Goal: Find specific page/section: Find specific page/section

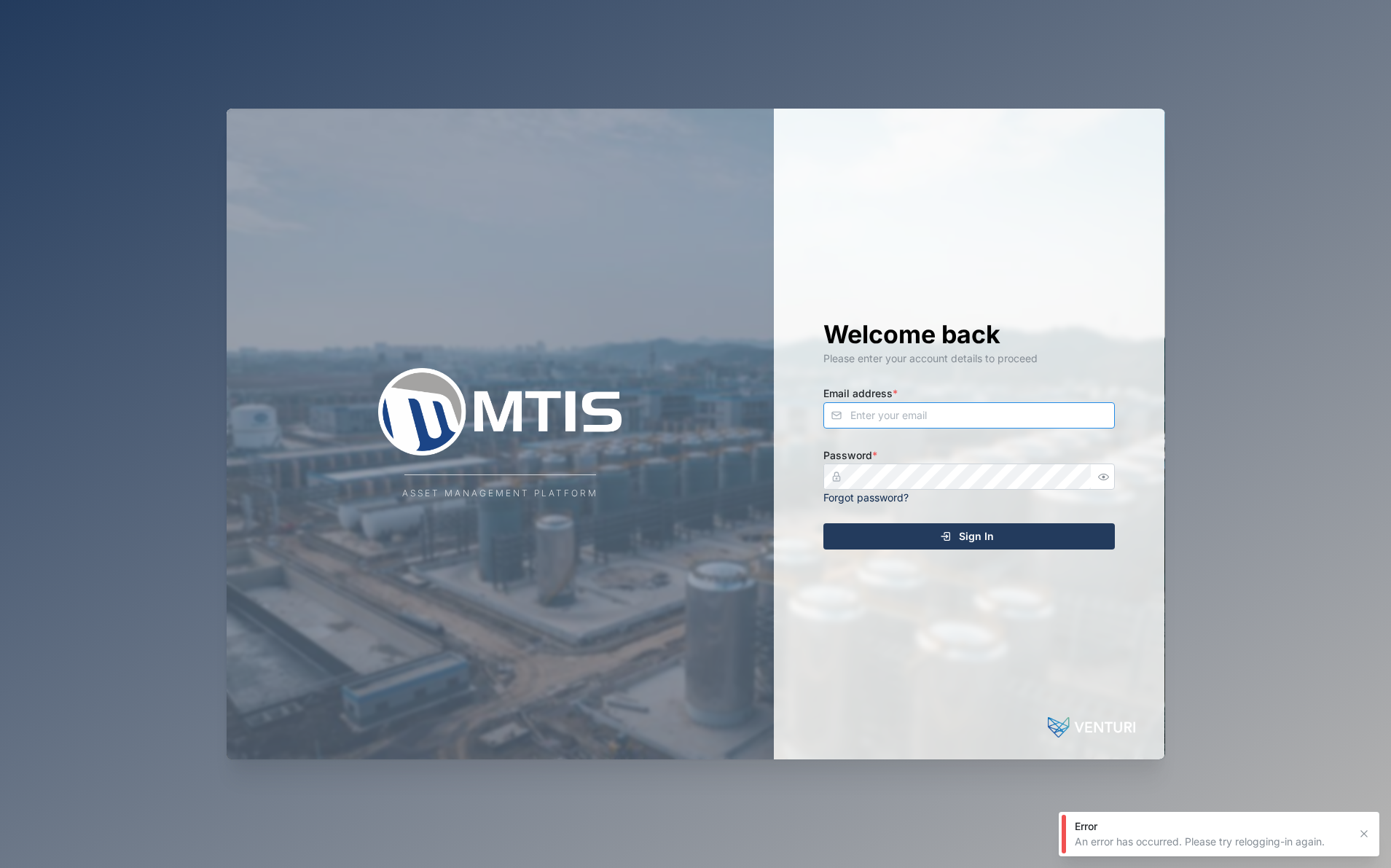
type input "[EMAIL_ADDRESS][DOMAIN_NAME]"
click at [969, 535] on button "Sign In" at bounding box center [969, 536] width 292 height 26
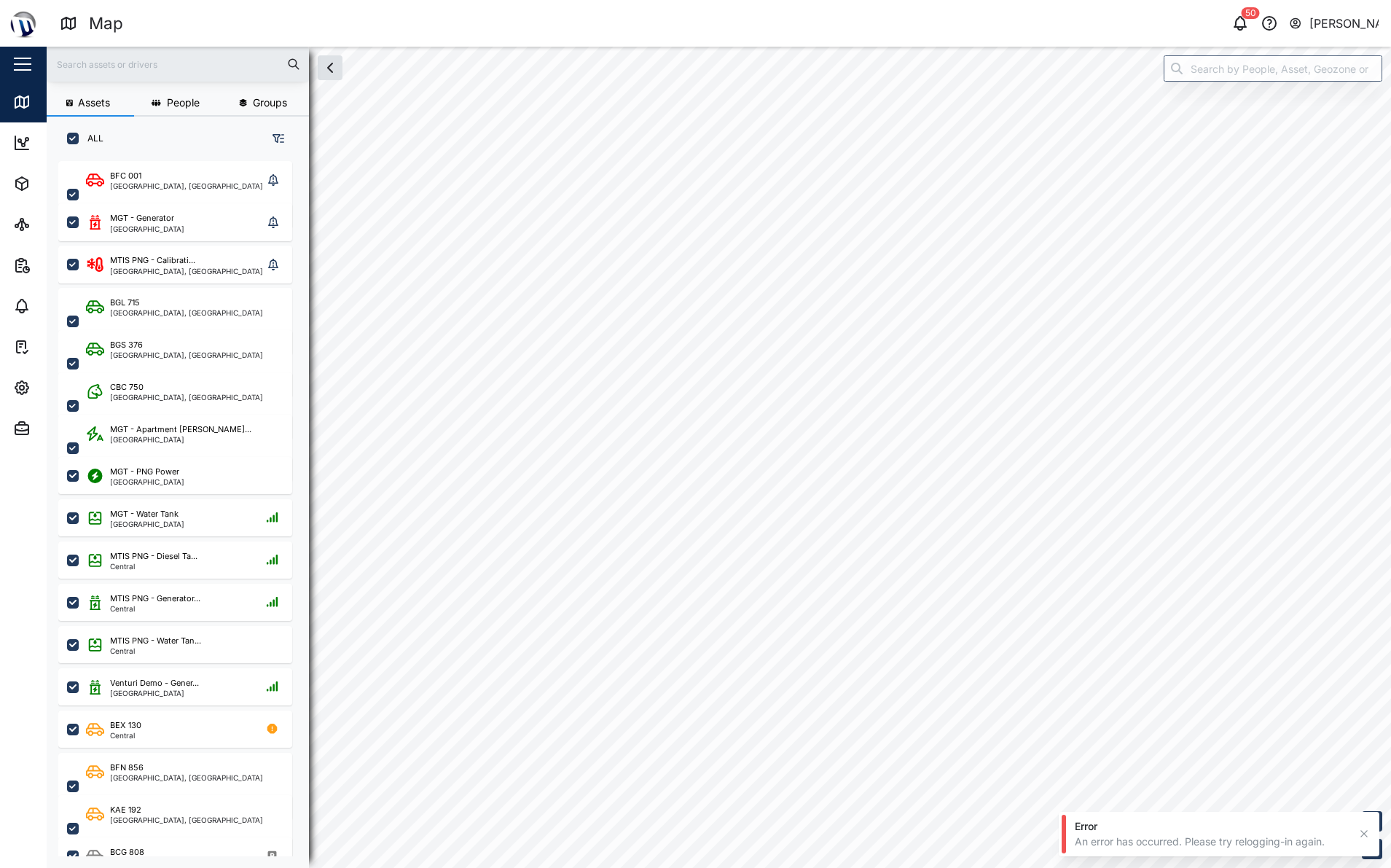
checkbox input "true"
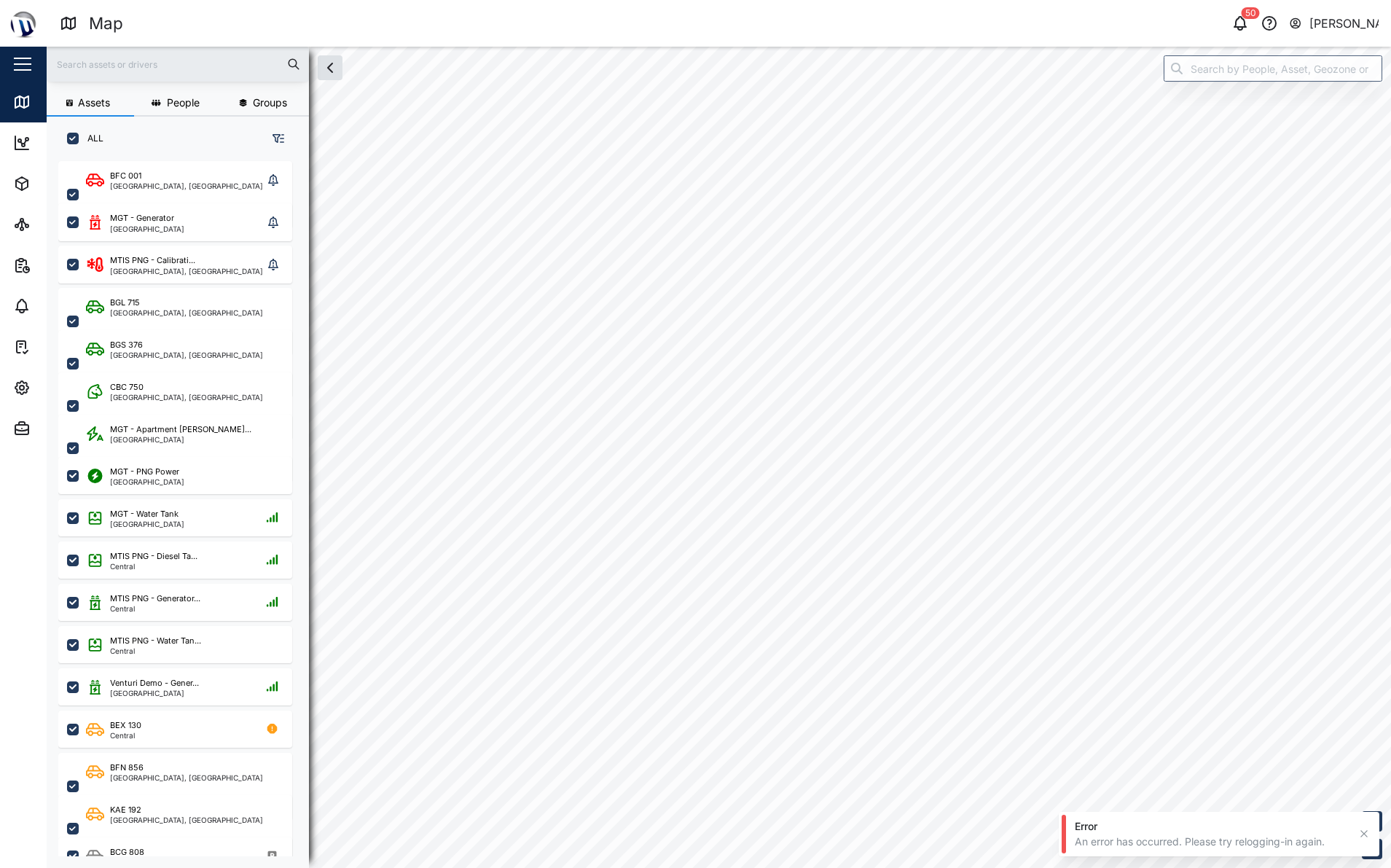
checkbox input "true"
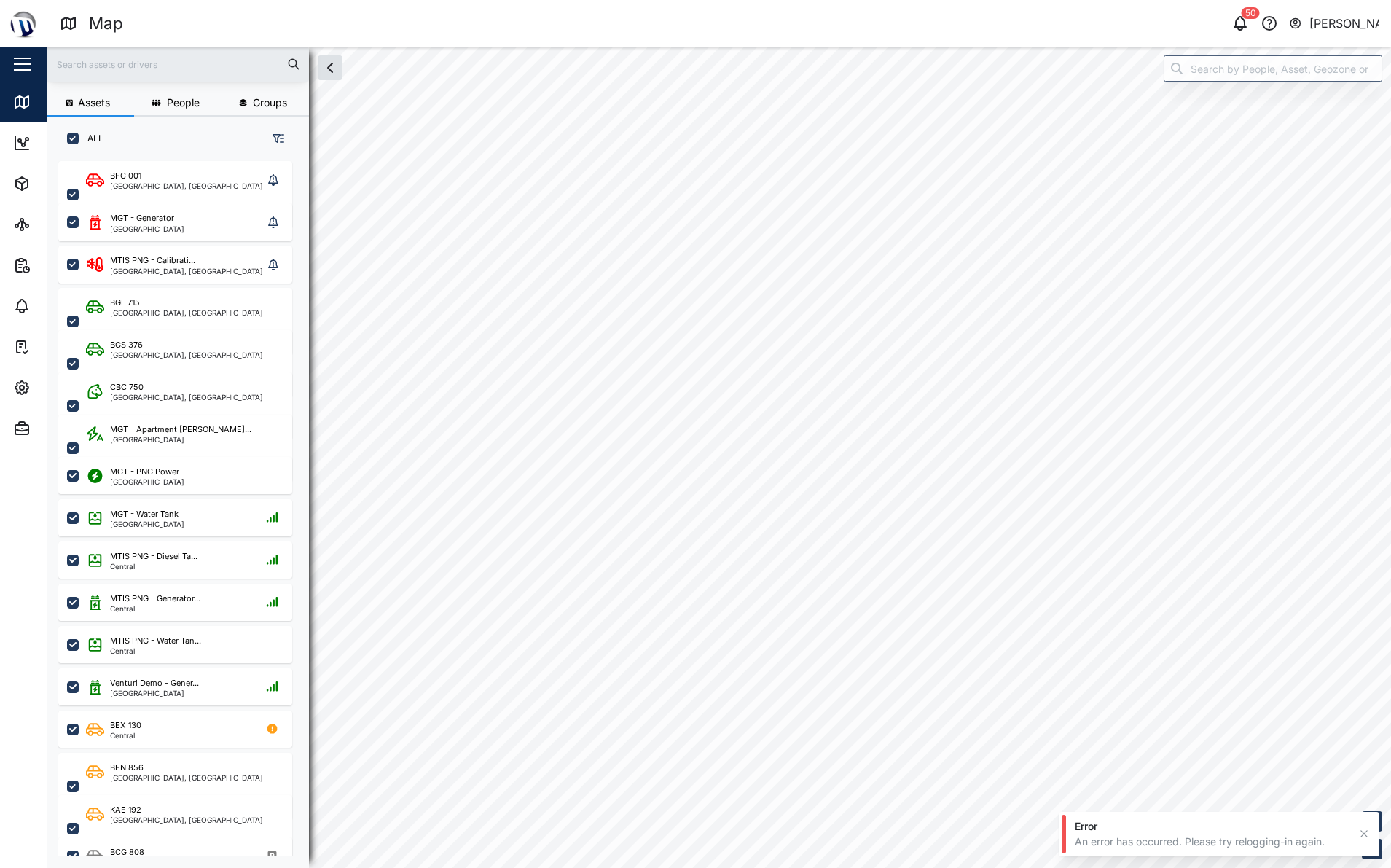
checkbox input "true"
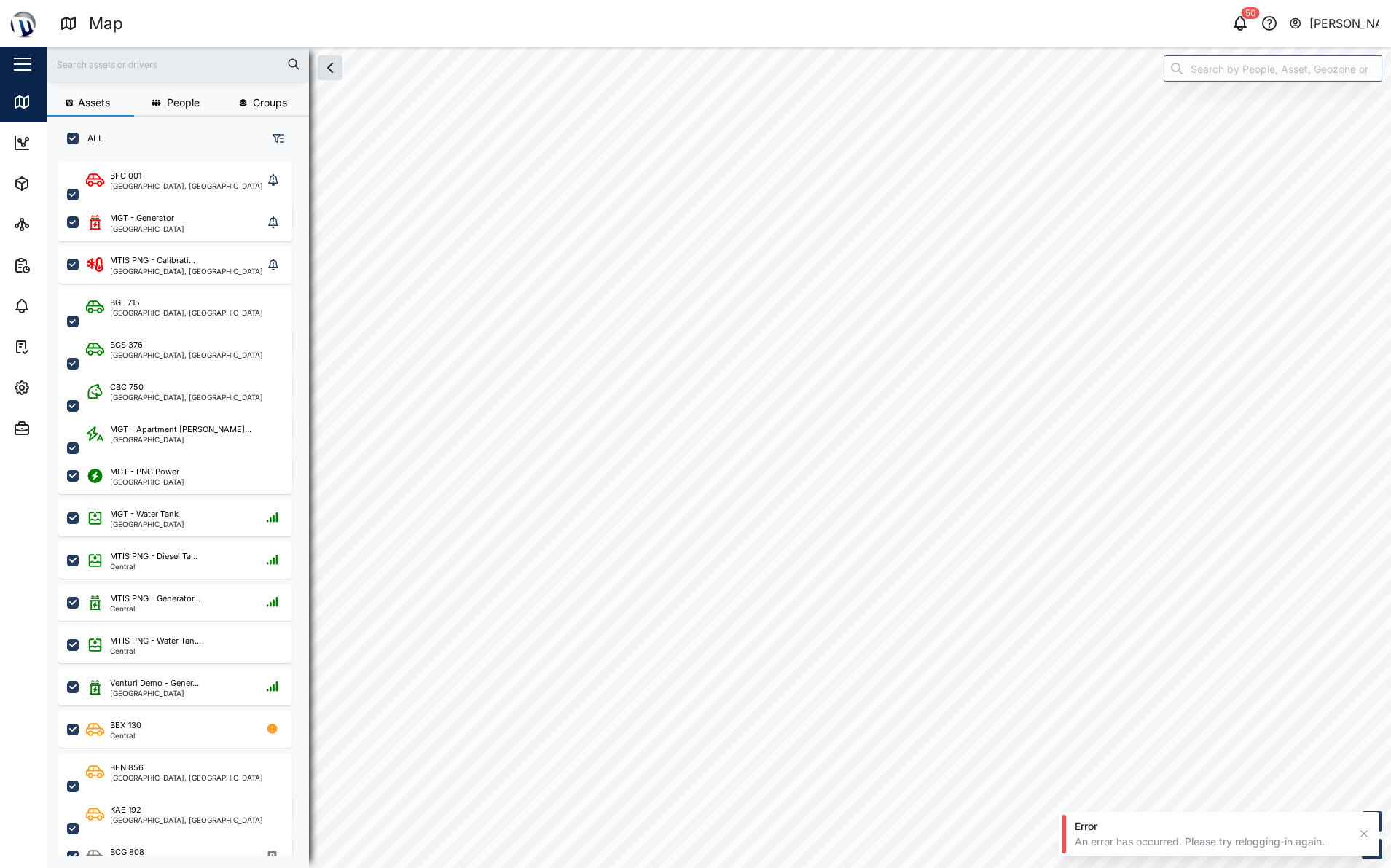
checkbox input "true"
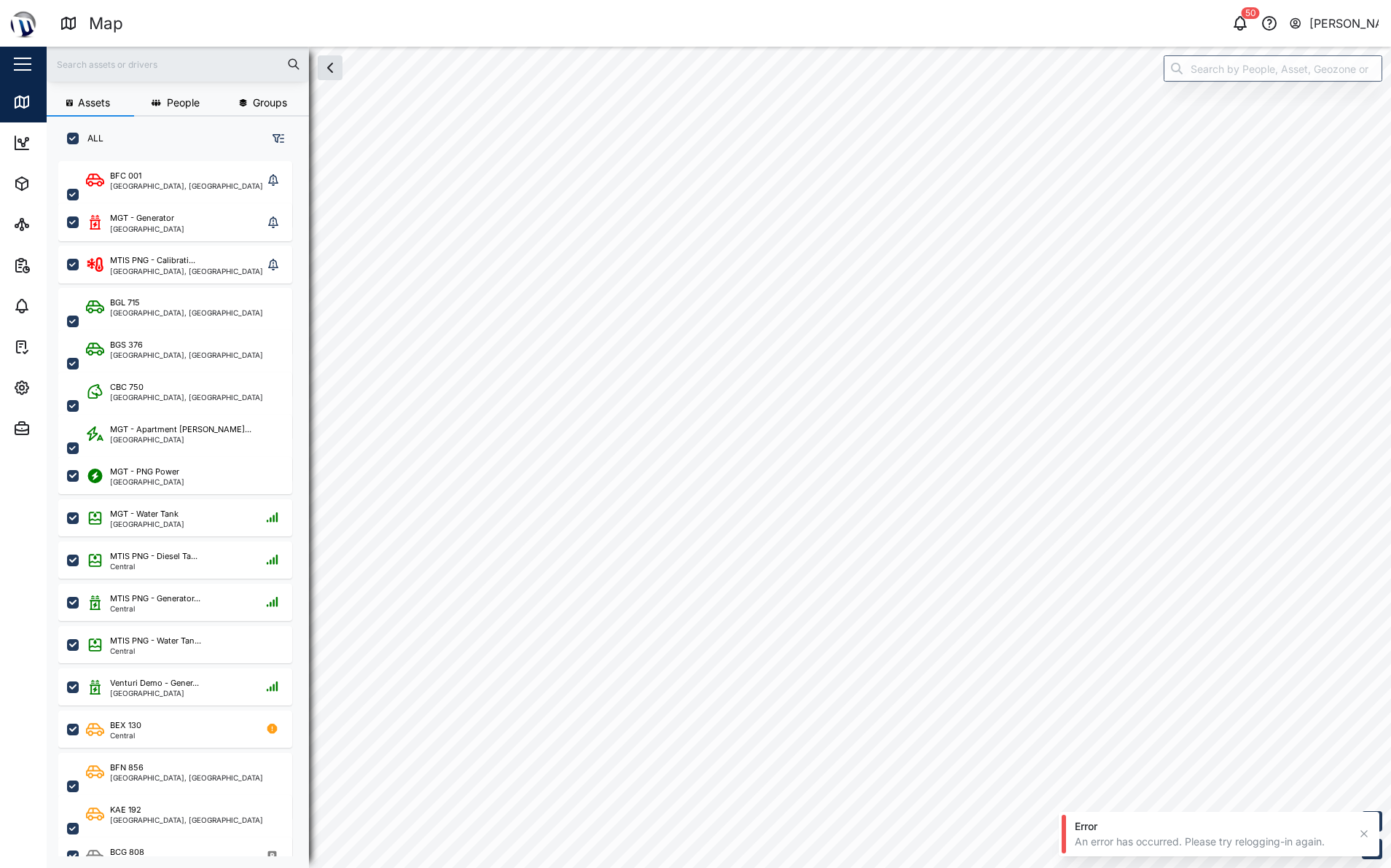
checkbox input "true"
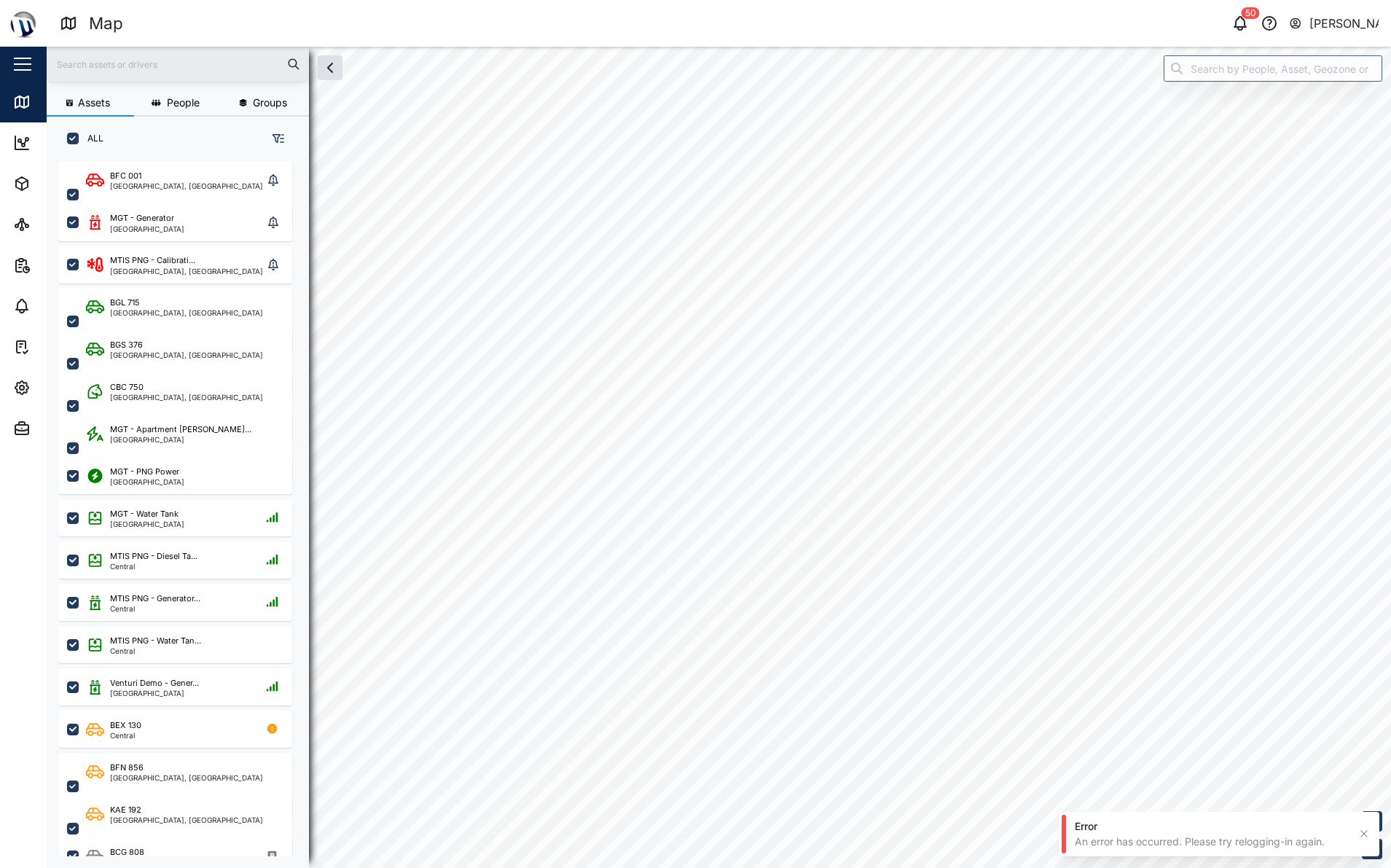
checkbox input "true"
click at [709, 452] on div "6" at bounding box center [717, 447] width 44 height 44
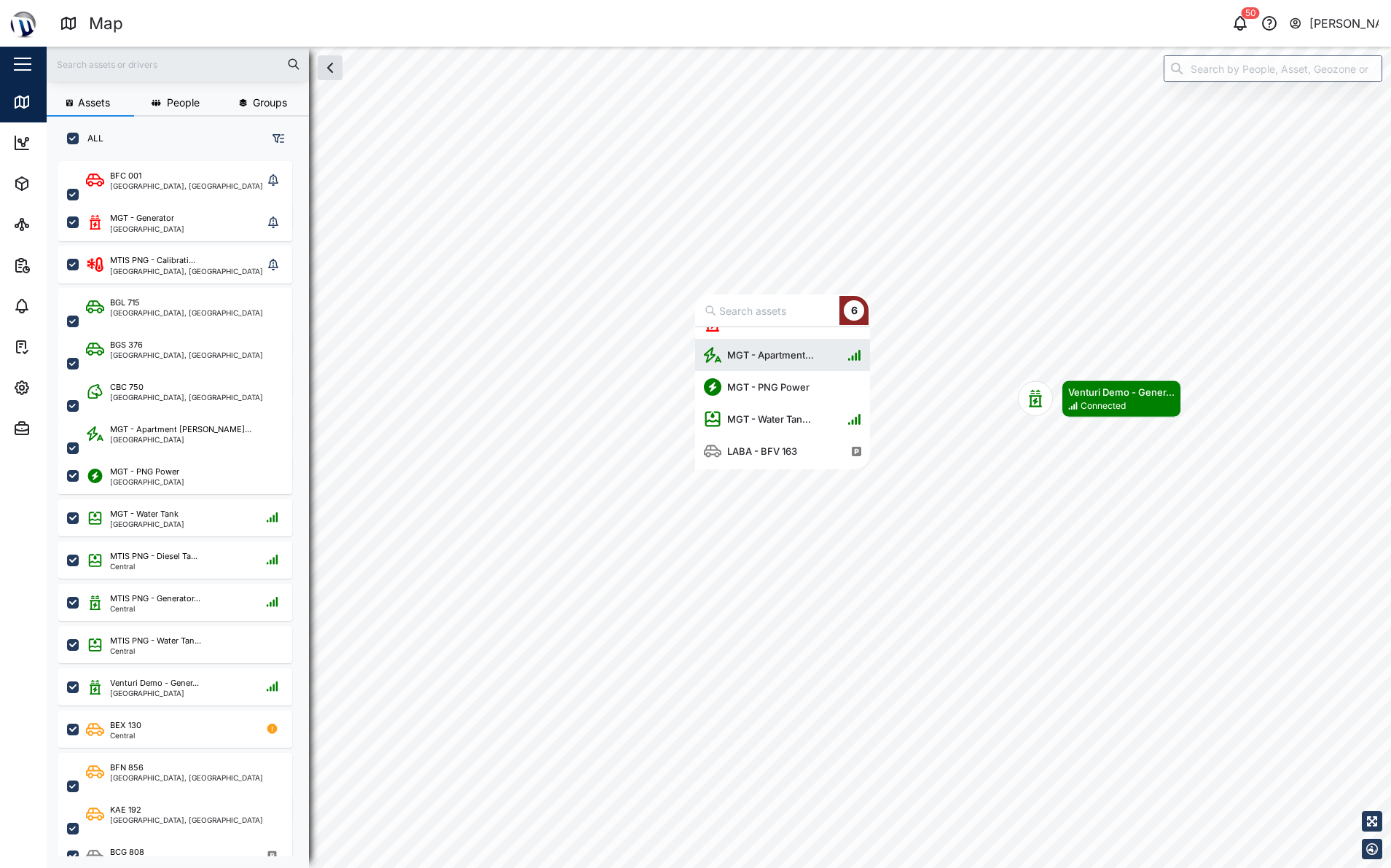
scroll to position [51, 0]
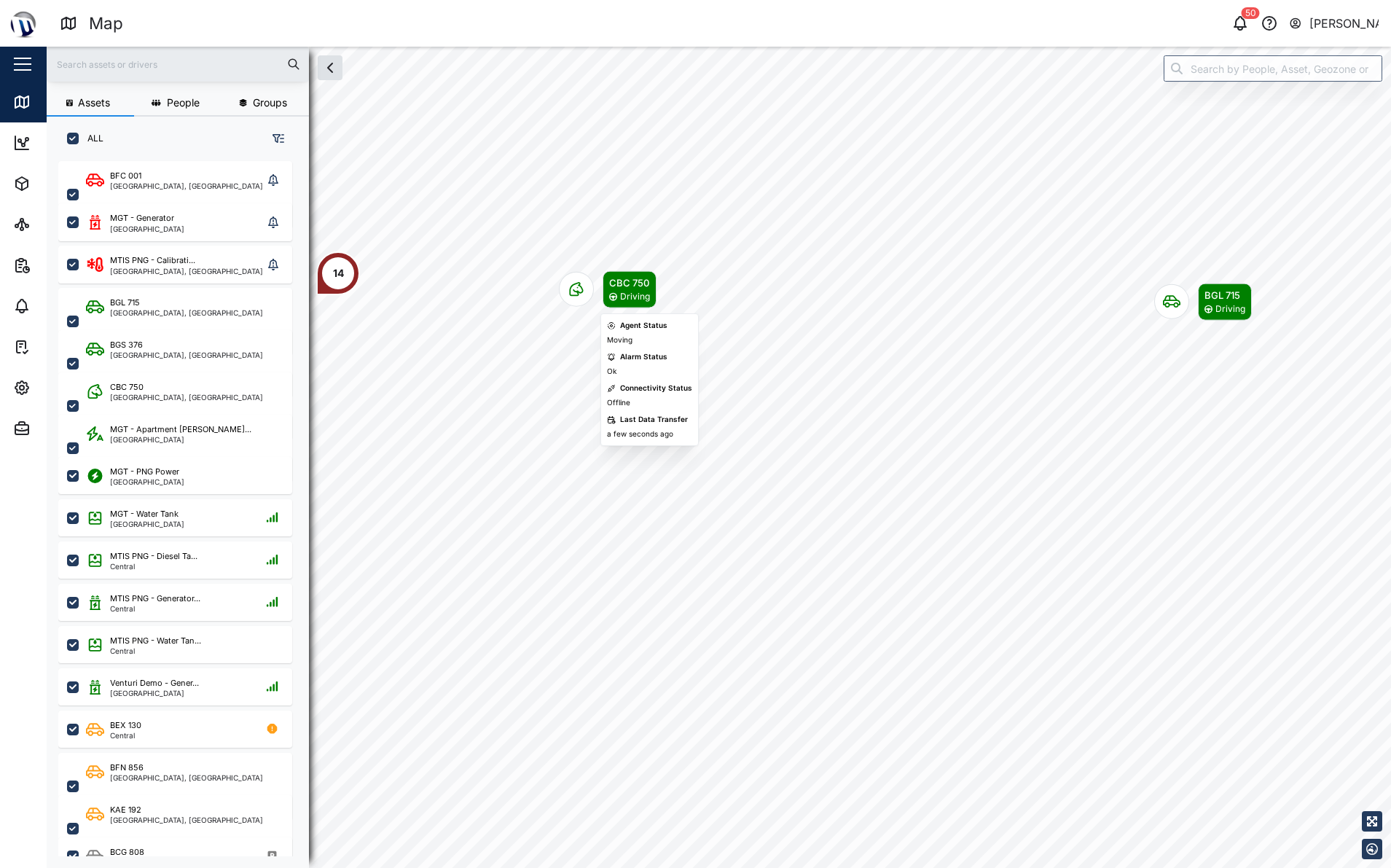
click at [581, 298] on div "Map marker" at bounding box center [576, 289] width 35 height 35
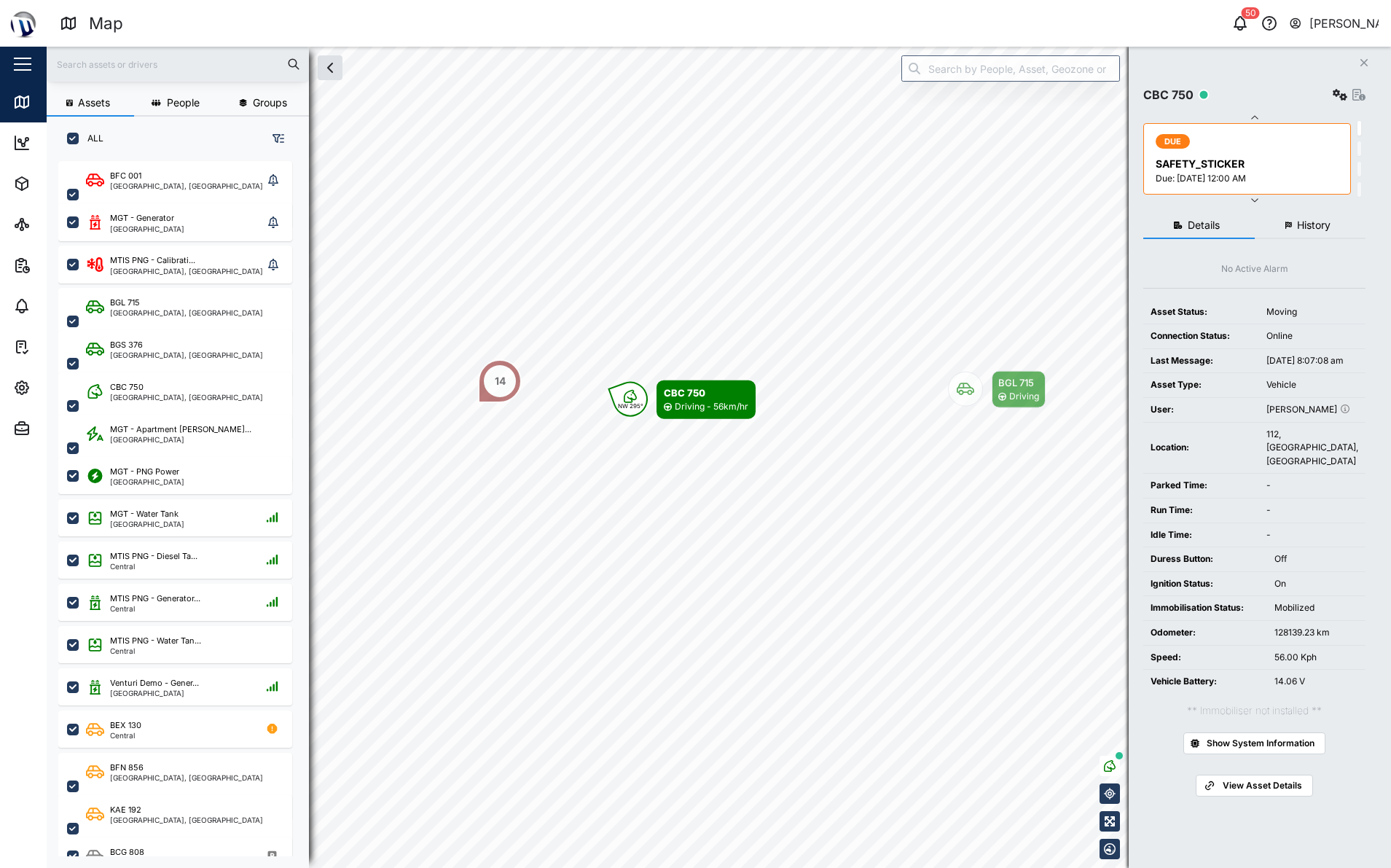
click at [1303, 217] on button "History" at bounding box center [1311, 226] width 112 height 26
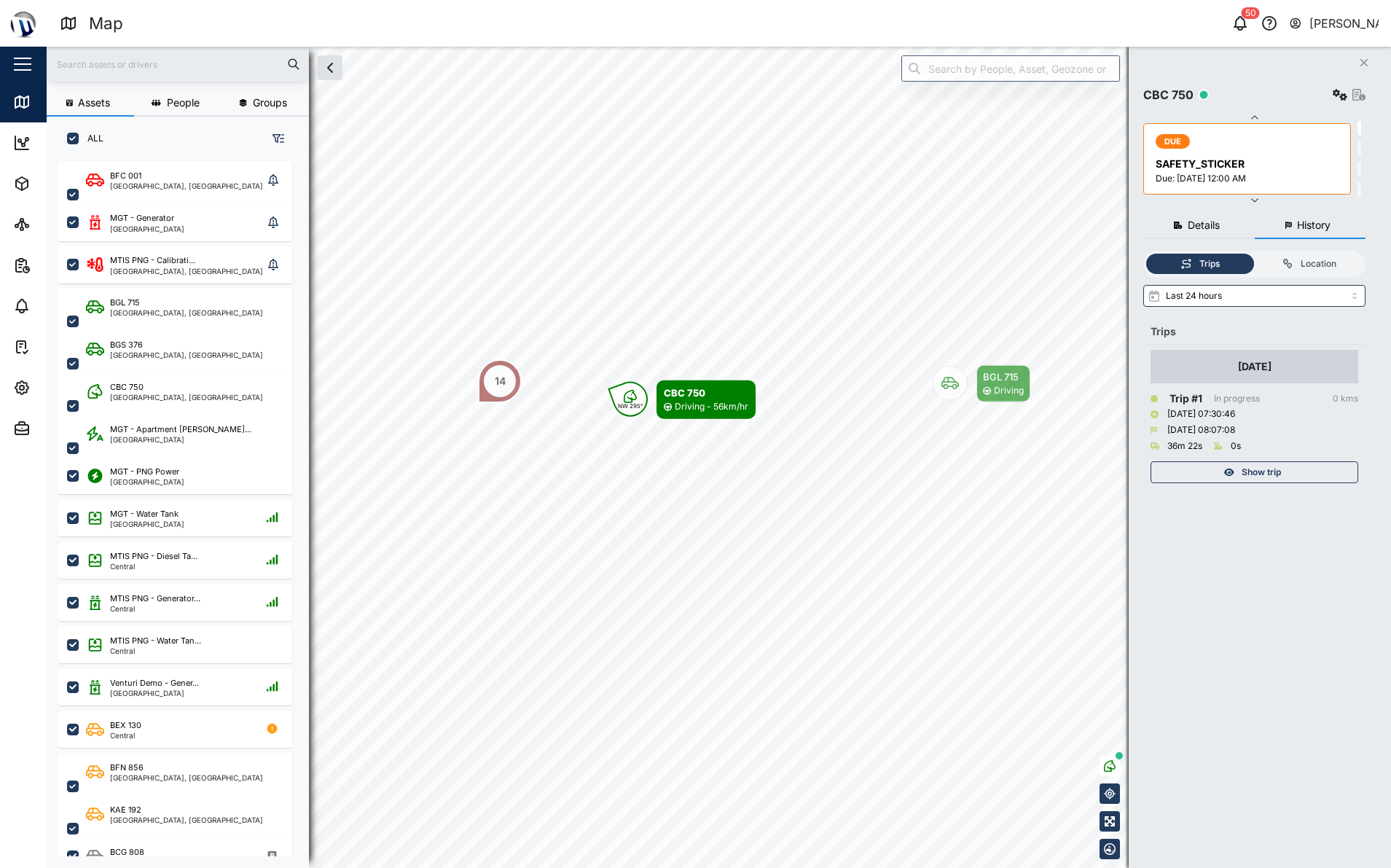
click at [1281, 468] on span "Show trip" at bounding box center [1262, 472] width 39 height 20
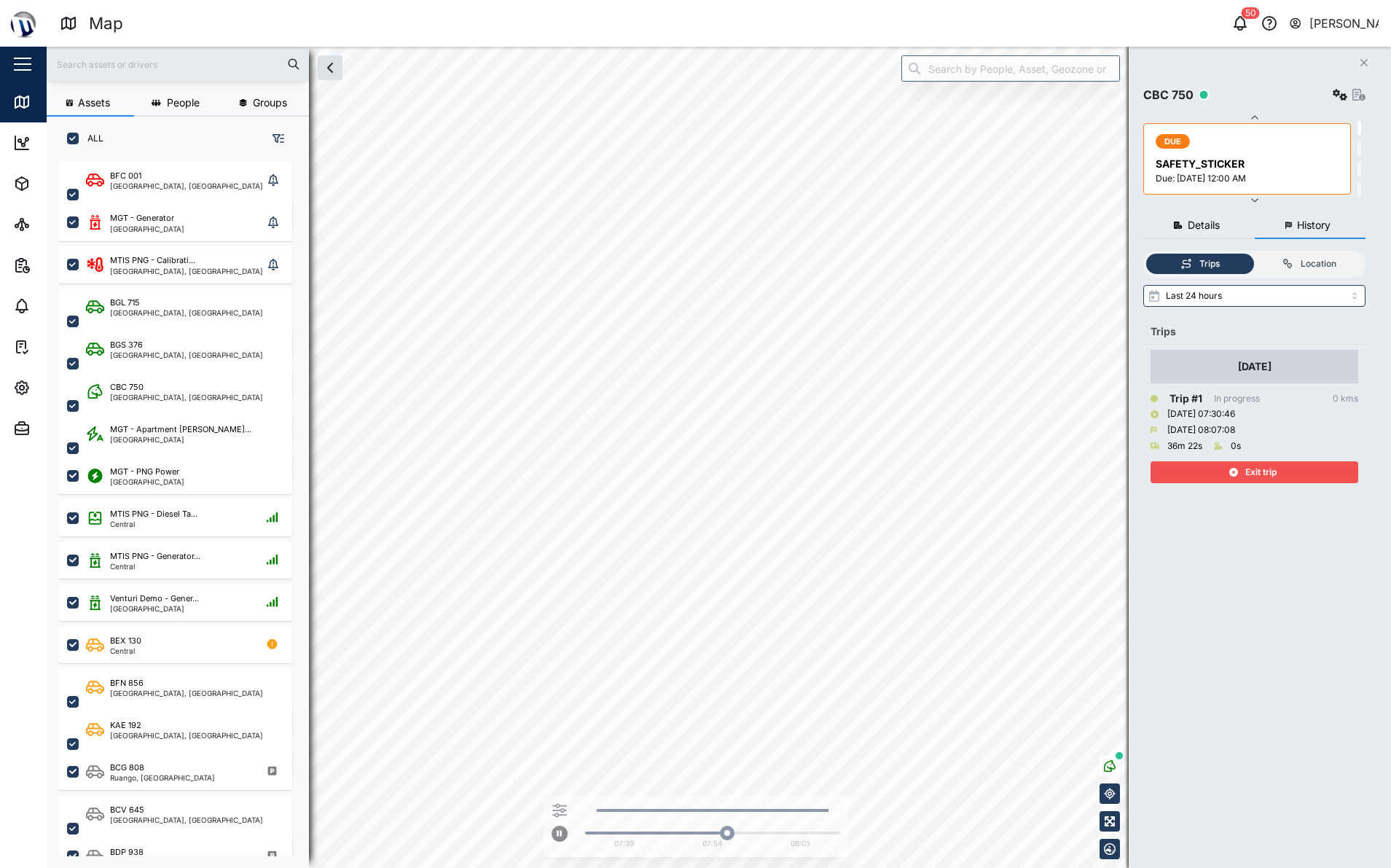
drag, startPoint x: 1229, startPoint y: 446, endPoint x: 1232, endPoint y: 459, distance: 13.3
click at [1228, 448] on div "0s" at bounding box center [1228, 446] width 27 height 16
click at [1233, 463] on div "Exit trip" at bounding box center [1253, 472] width 190 height 20
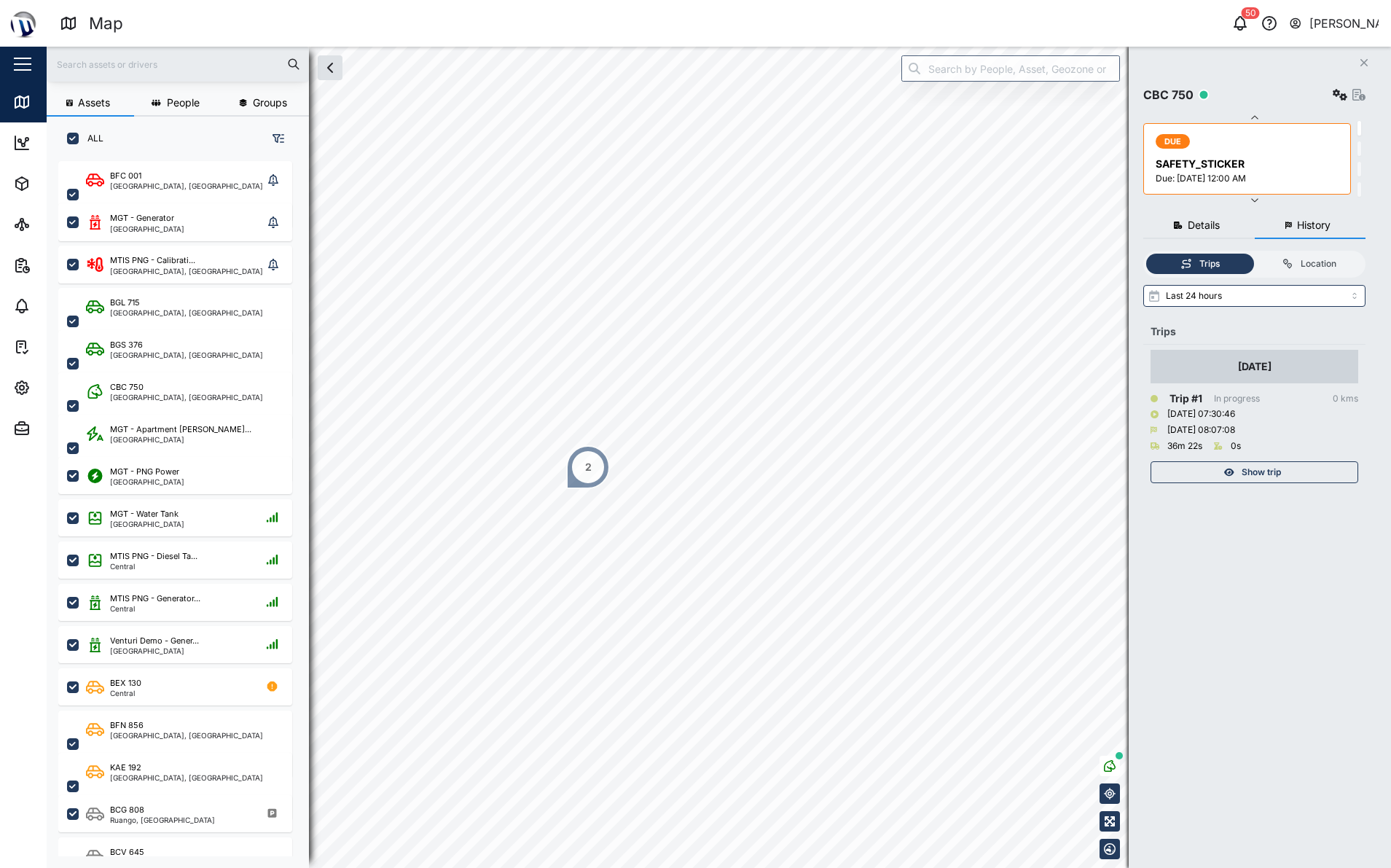
click at [586, 484] on div "2" at bounding box center [588, 467] width 44 height 44
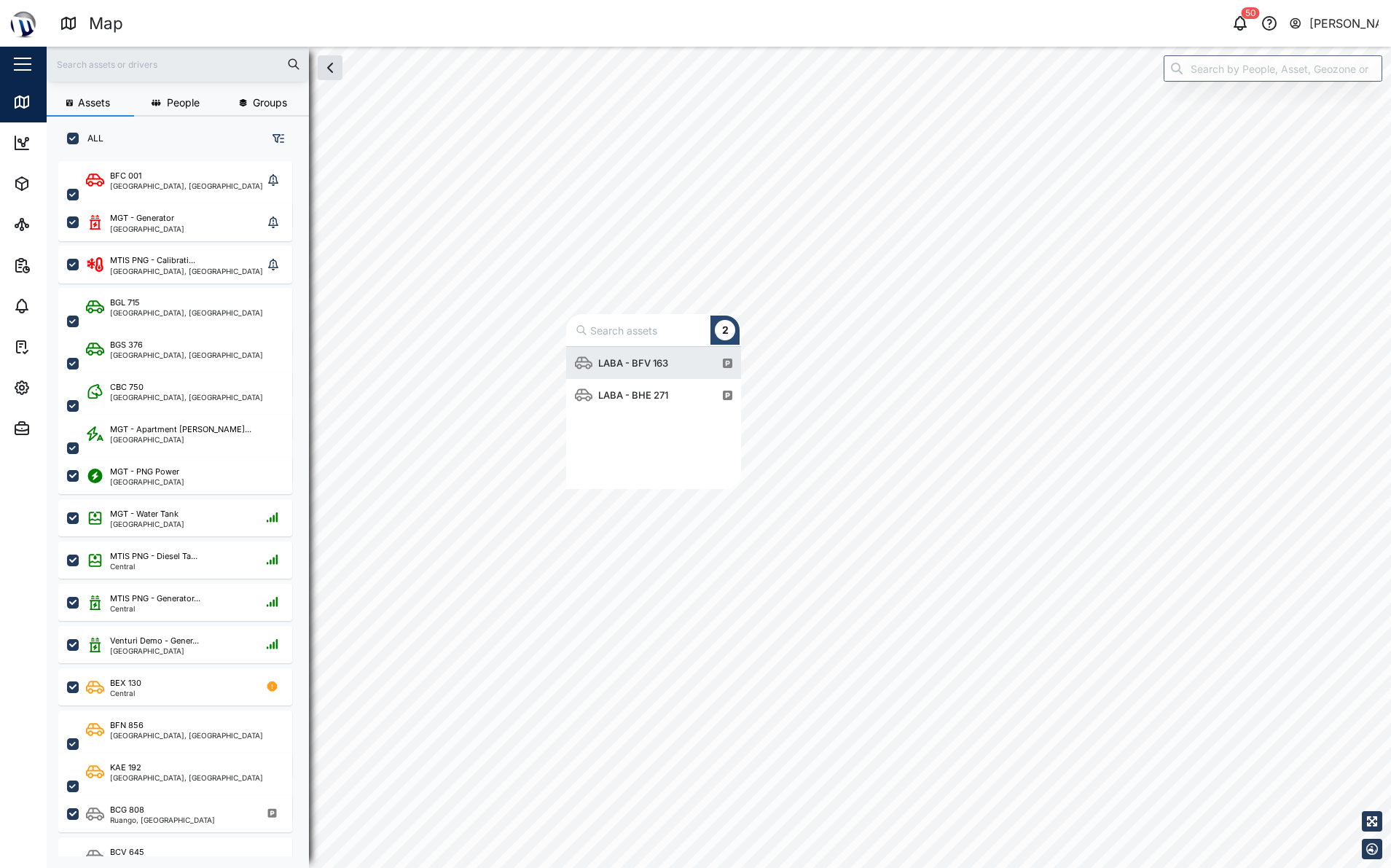
scroll to position [131, 164]
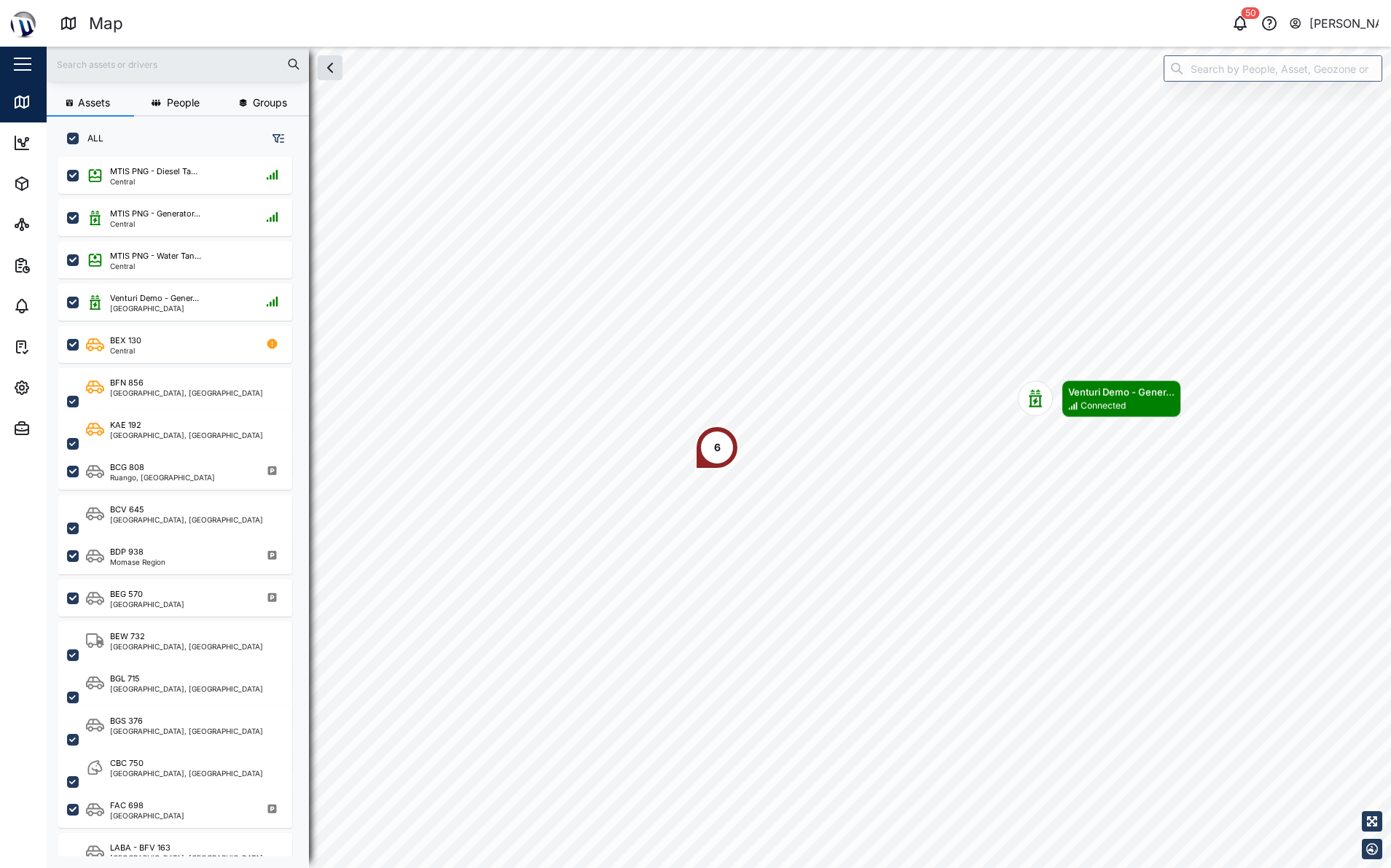
scroll to position [320, 0]
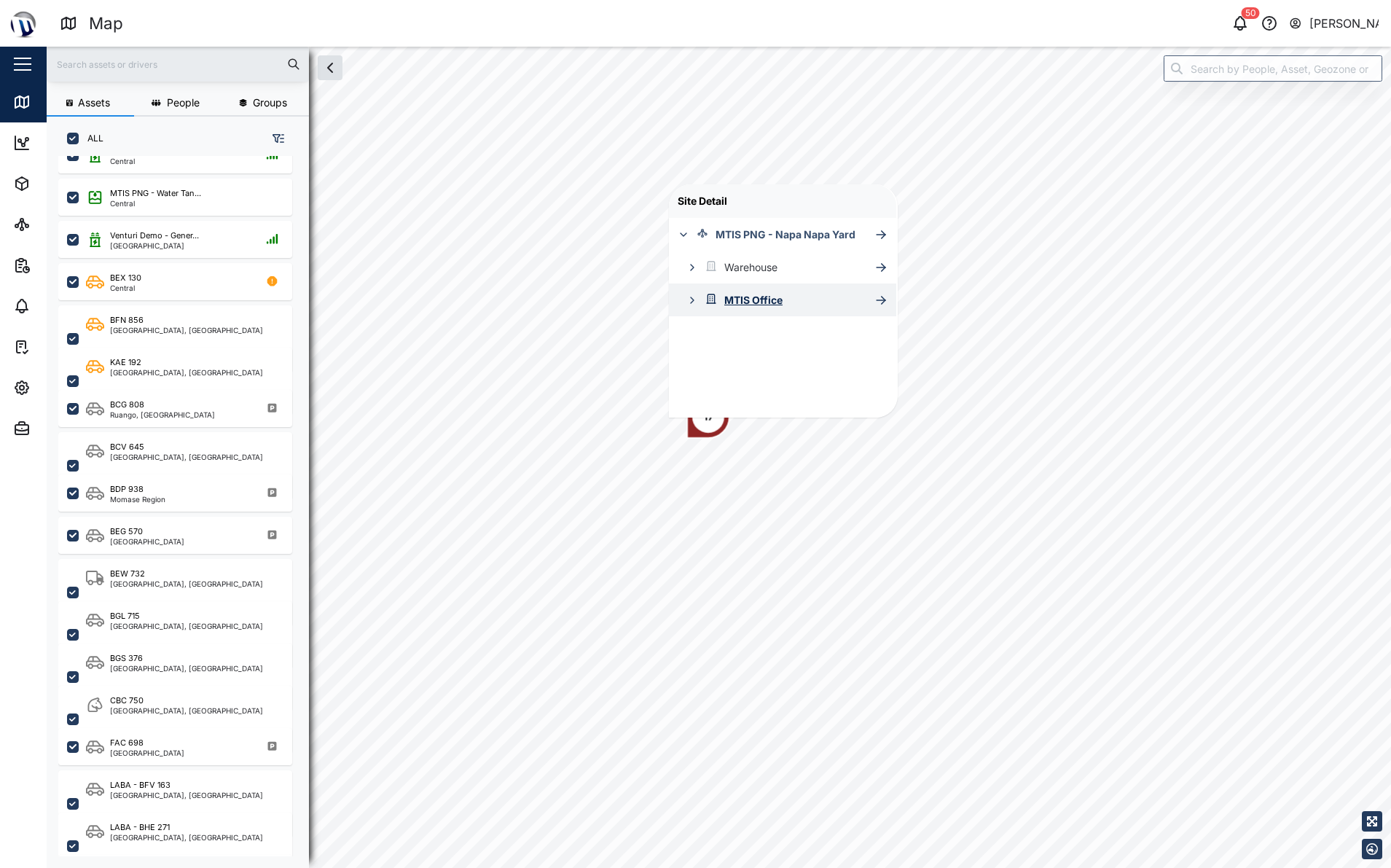
click at [770, 301] on div "MTIS Office" at bounding box center [753, 300] width 58 height 16
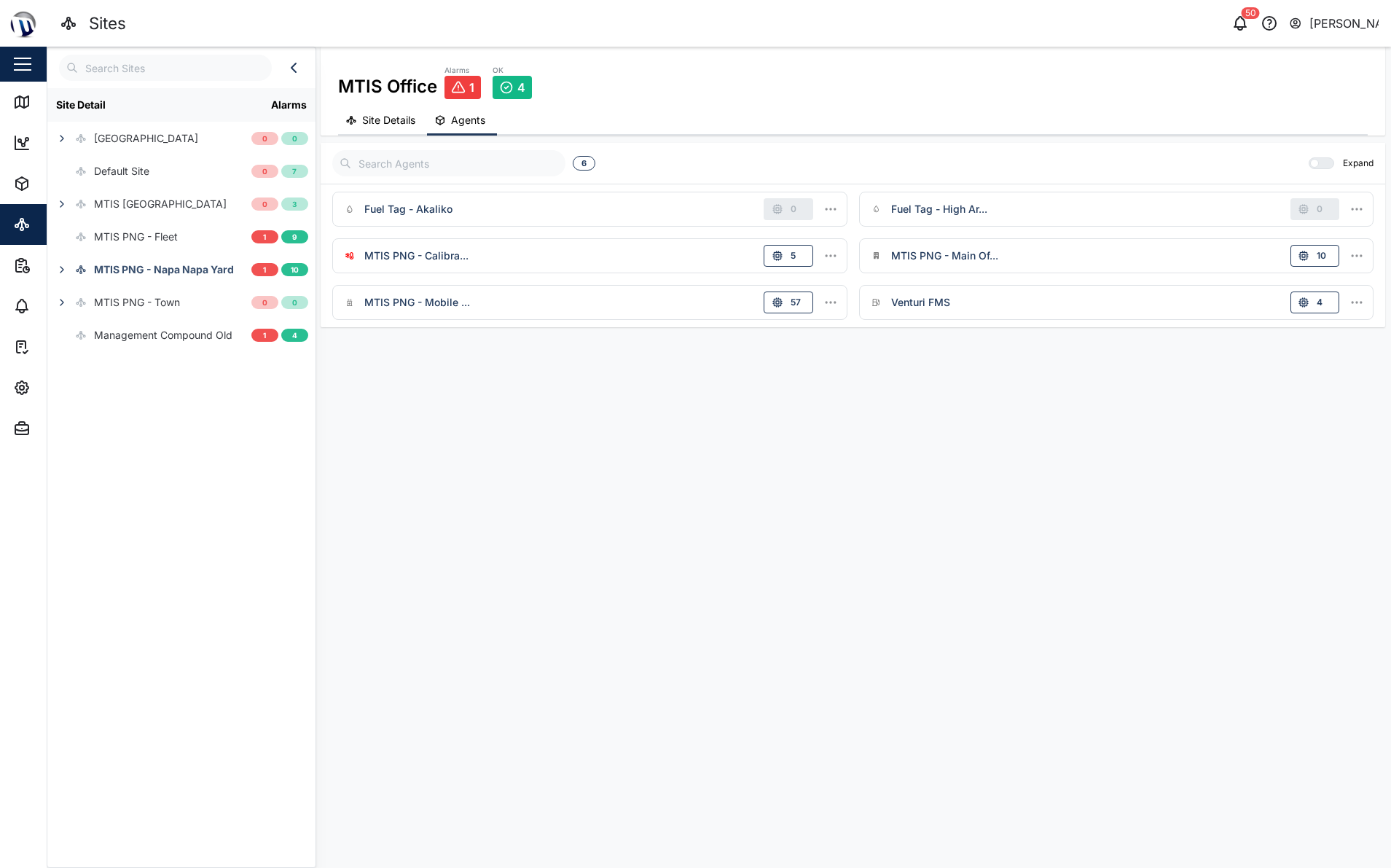
click at [1110, 254] on div "MTIS PNG - Main Of... 10" at bounding box center [1117, 255] width 502 height 22
click at [1318, 249] on span "10" at bounding box center [1322, 255] width 11 height 20
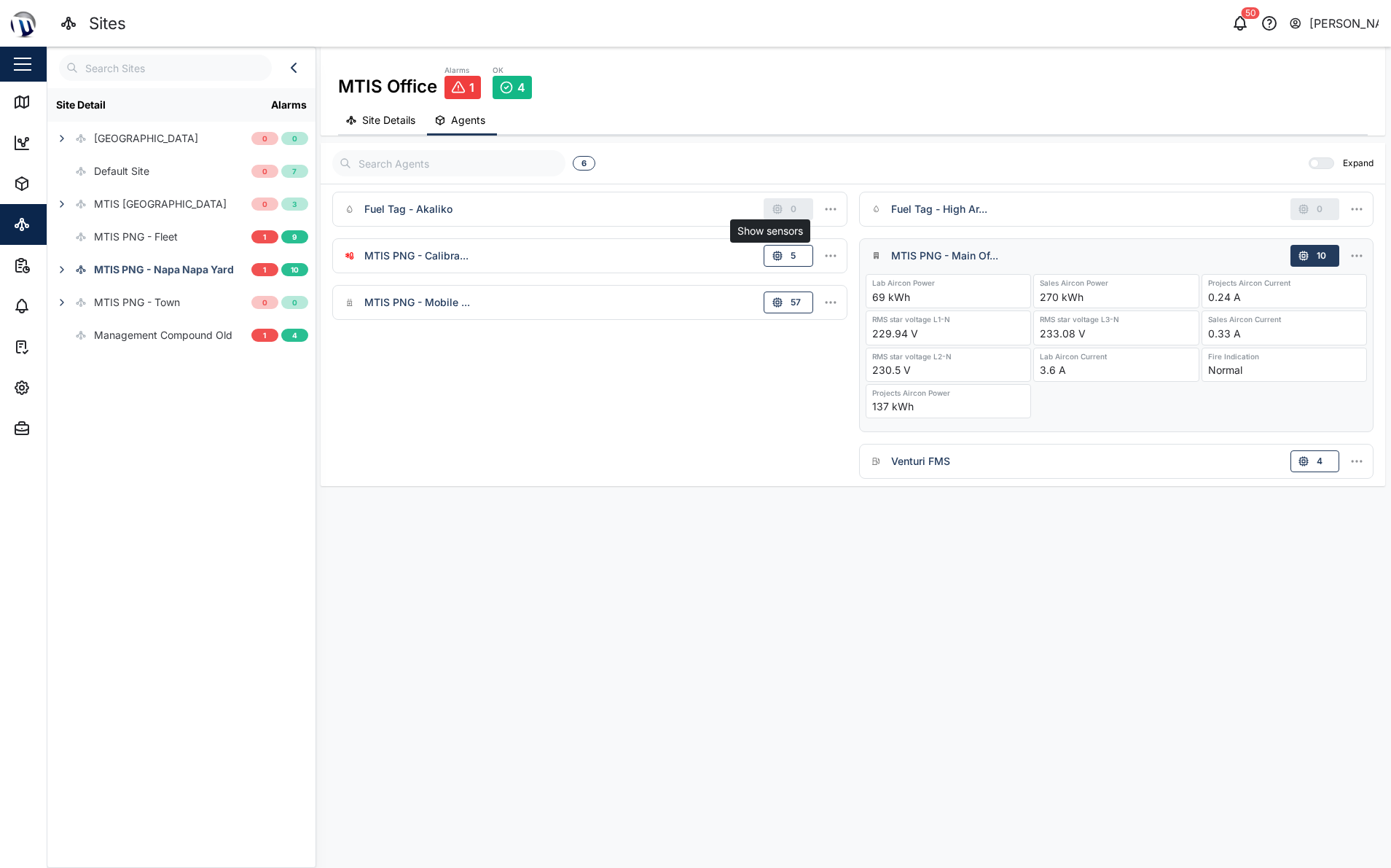
click at [804, 258] on button "5" at bounding box center [788, 255] width 49 height 22
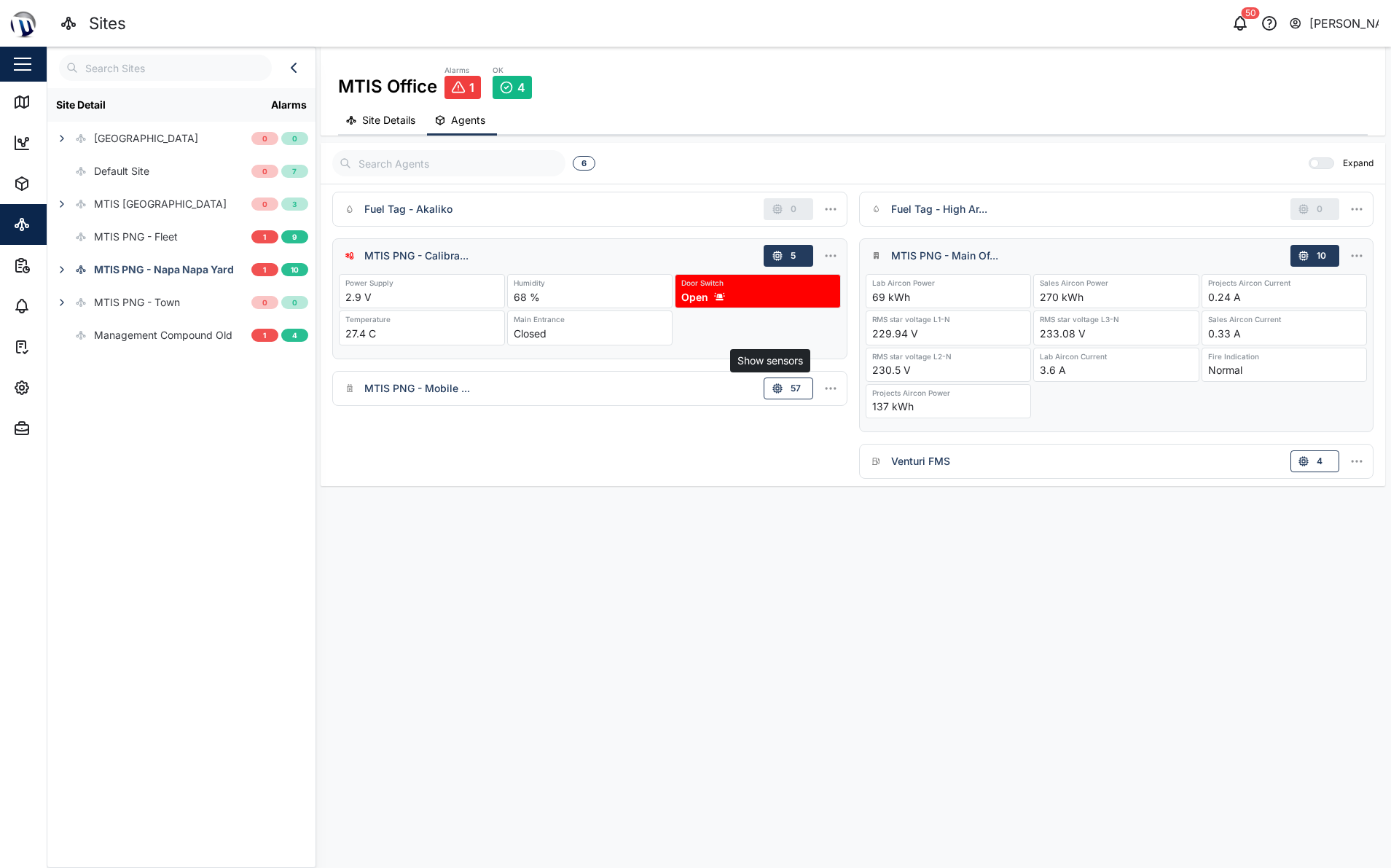
click at [771, 381] on button "57" at bounding box center [788, 388] width 49 height 22
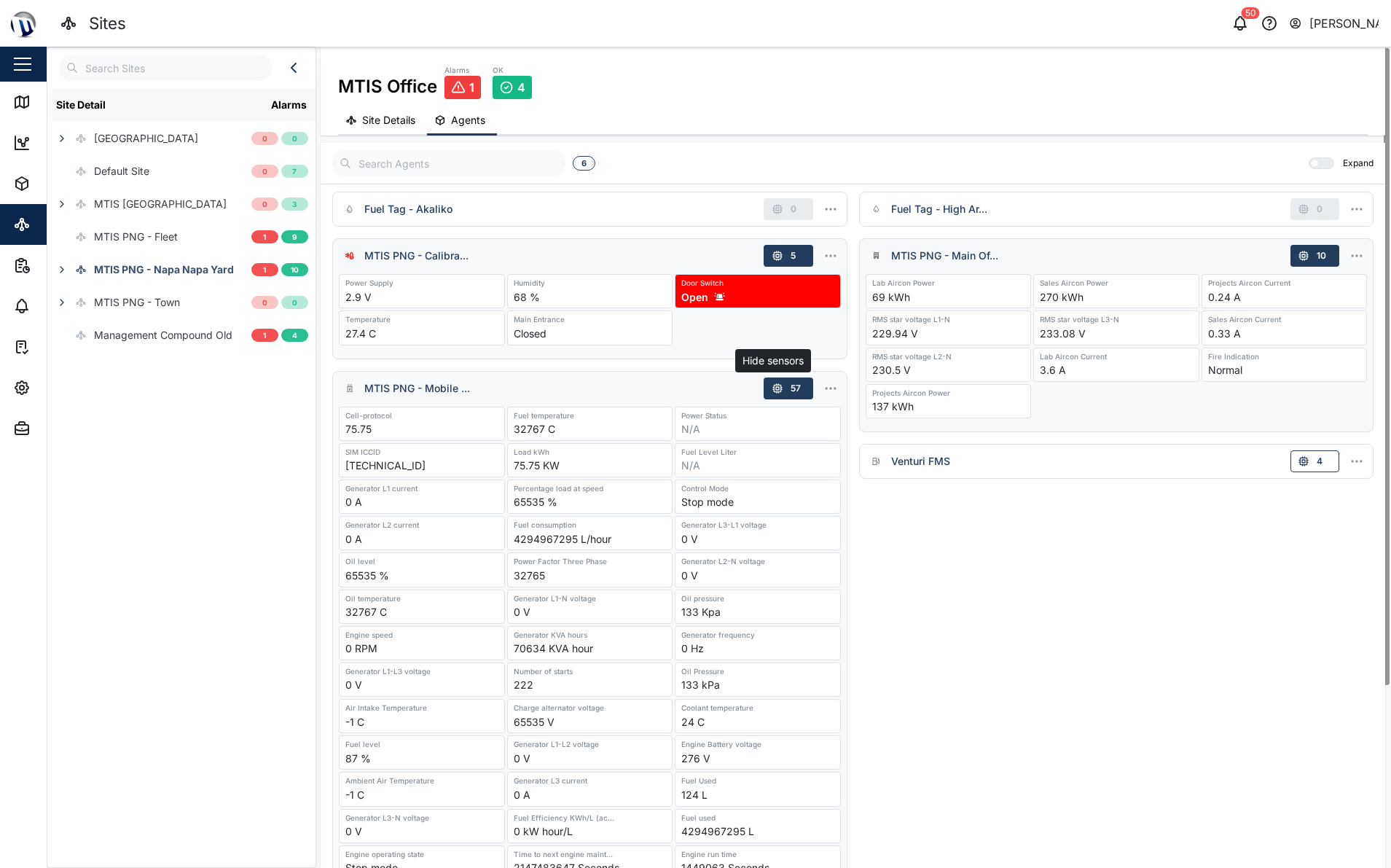
click at [778, 382] on icon "button" at bounding box center [777, 388] width 11 height 11
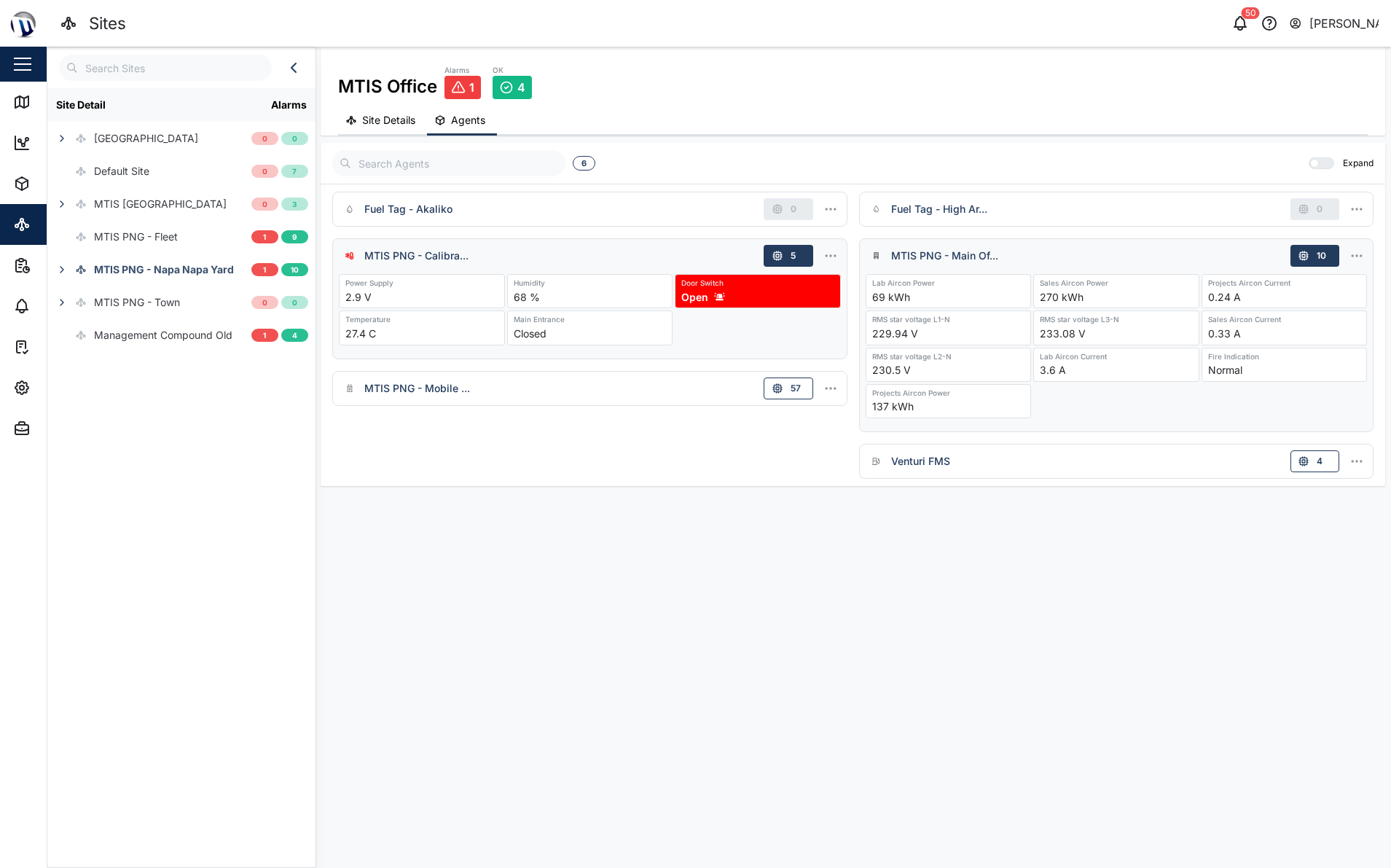
click at [202, 468] on div "Site Detail Alarms Coral Seas Hotel 0 0 Default Site 0 7 MTIS Brisbane 0 3 MTIS…" at bounding box center [181, 474] width 268 height 771
click at [32, 103] on div "Map" at bounding box center [42, 101] width 57 height 17
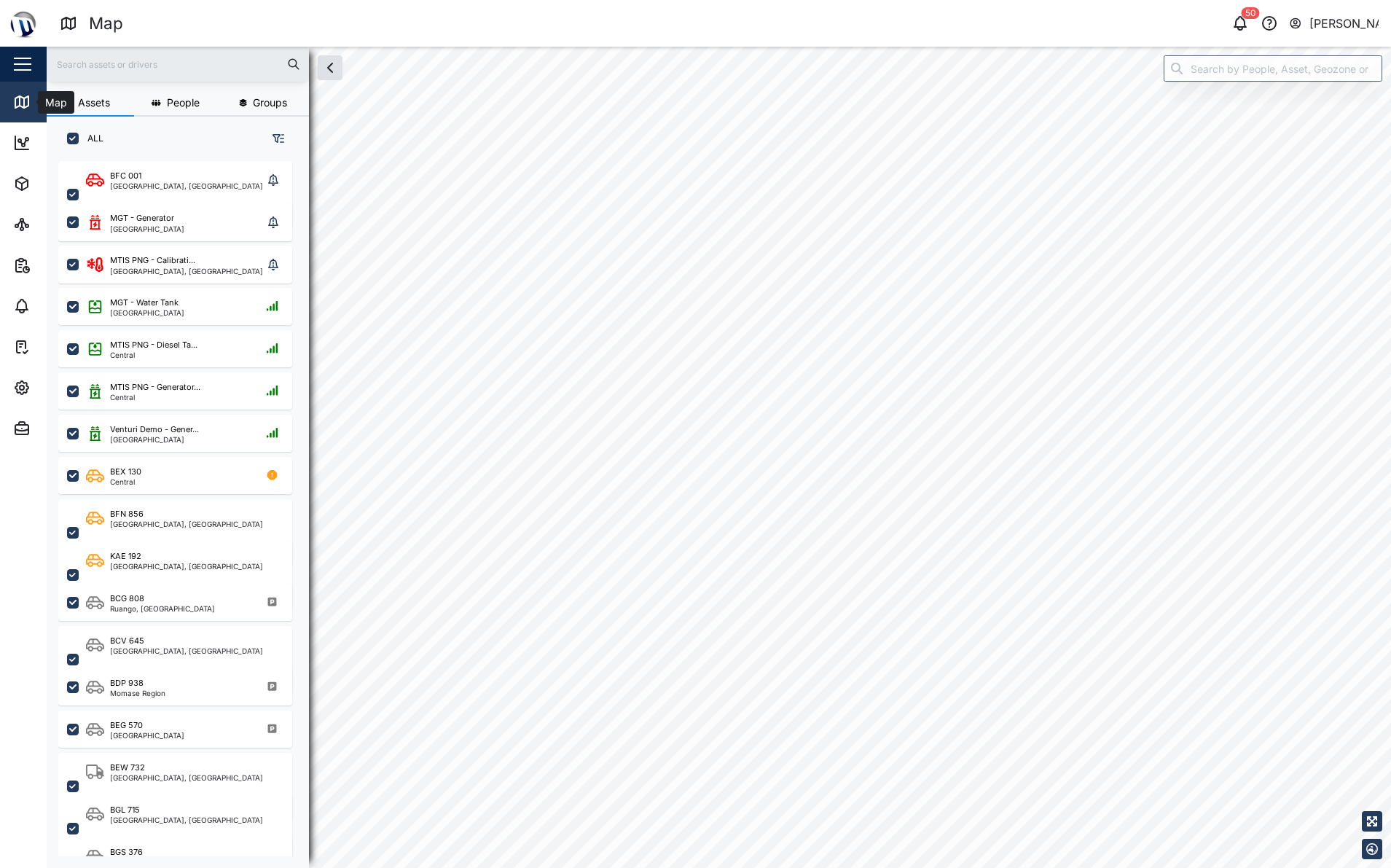
scroll to position [689, 228]
